Goal: Information Seeking & Learning: Learn about a topic

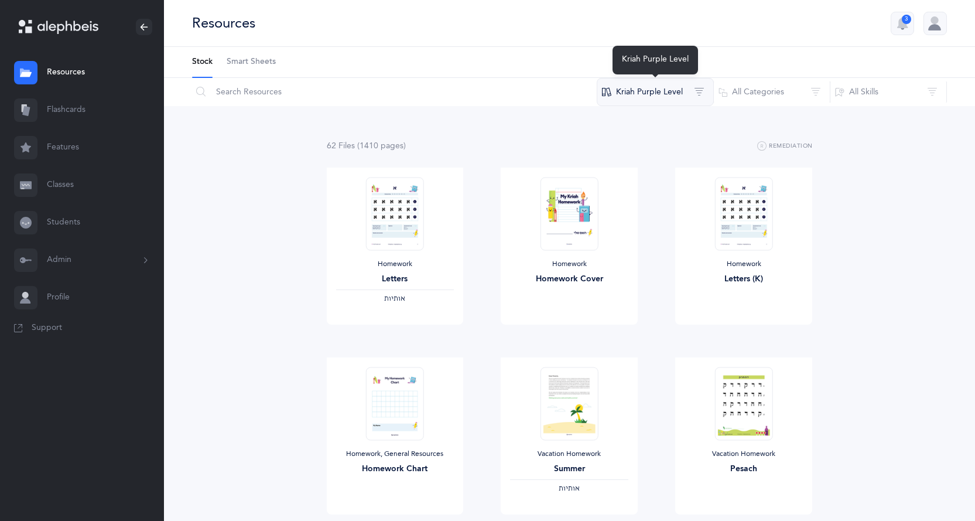
click at [660, 90] on button "Kriah Purple Level" at bounding box center [655, 92] width 117 height 28
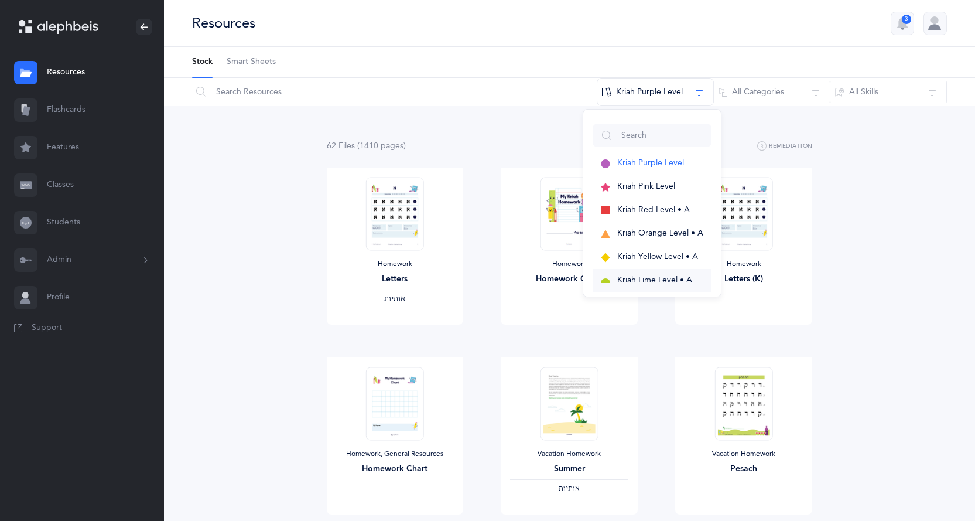
click at [650, 279] on span "Kriah Lime Level • A" at bounding box center [654, 279] width 75 height 9
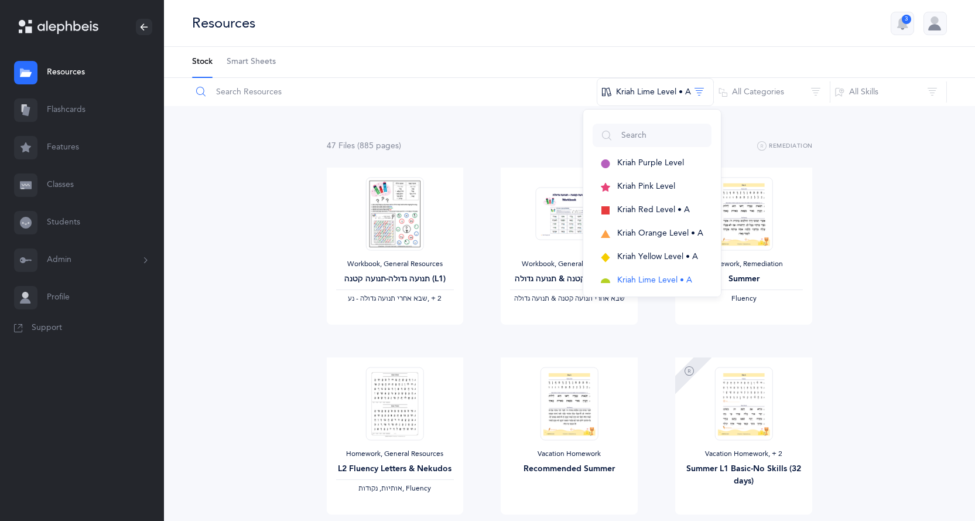
click at [274, 95] on input "text" at bounding box center [395, 92] width 406 height 28
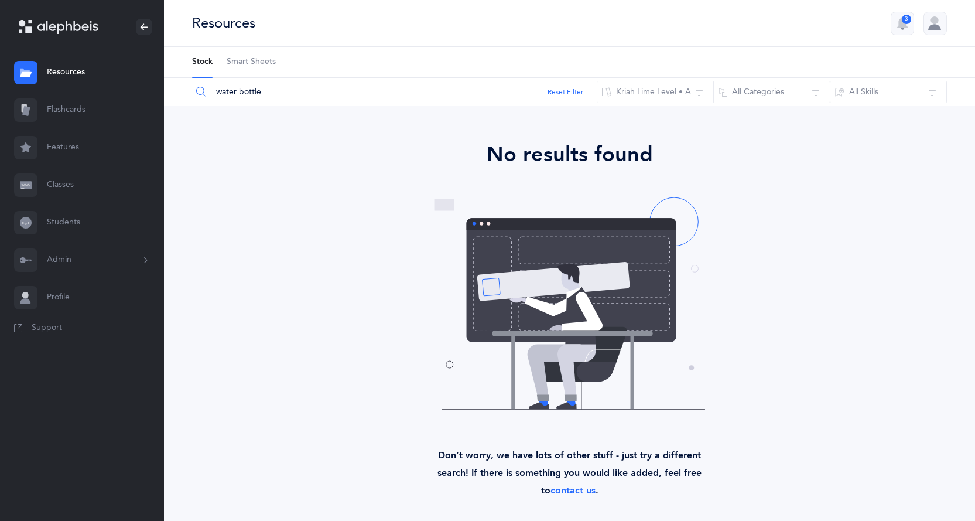
drag, startPoint x: 273, startPoint y: 94, endPoint x: 207, endPoint y: 93, distance: 65.6
click at [207, 93] on input "water bottle" at bounding box center [395, 92] width 406 height 28
type input "assessments"
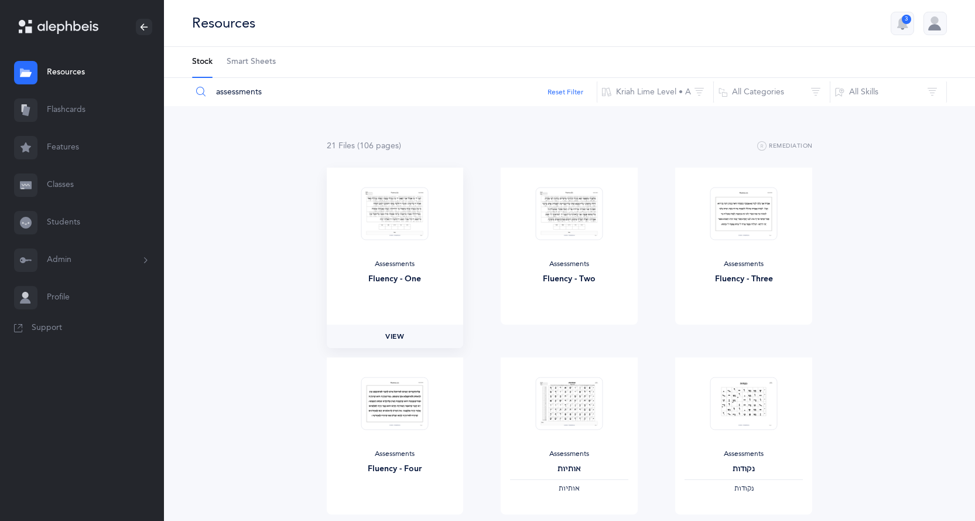
click at [385, 339] on span "View" at bounding box center [394, 336] width 19 height 11
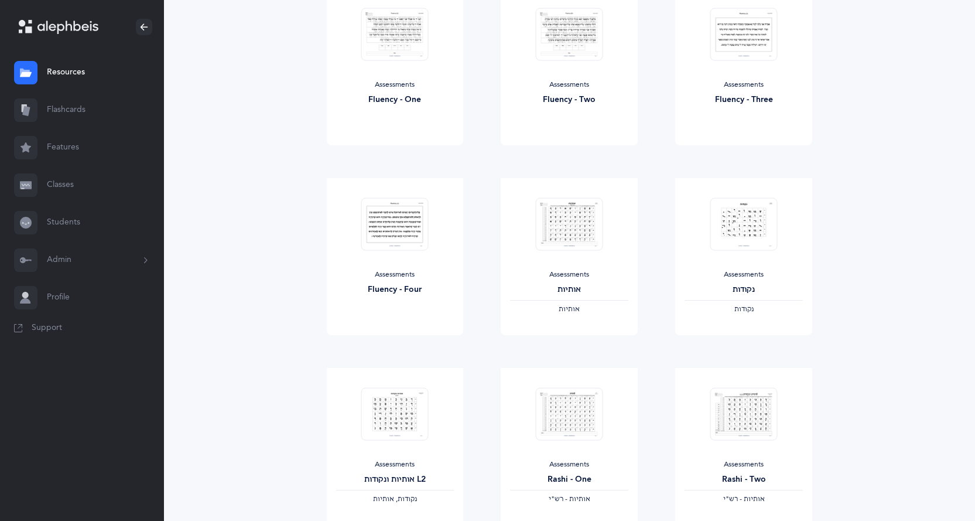
scroll to position [193, 0]
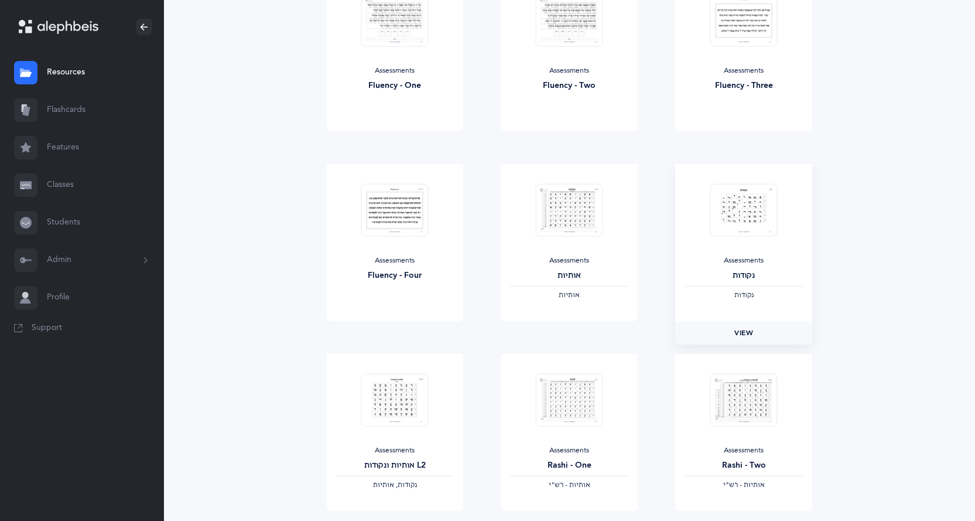
click at [735, 334] on span "View" at bounding box center [744, 332] width 19 height 11
click at [560, 333] on span "View" at bounding box center [569, 332] width 19 height 11
click at [579, 517] on span "View" at bounding box center [569, 522] width 19 height 11
